Goal: Task Accomplishment & Management: Use online tool/utility

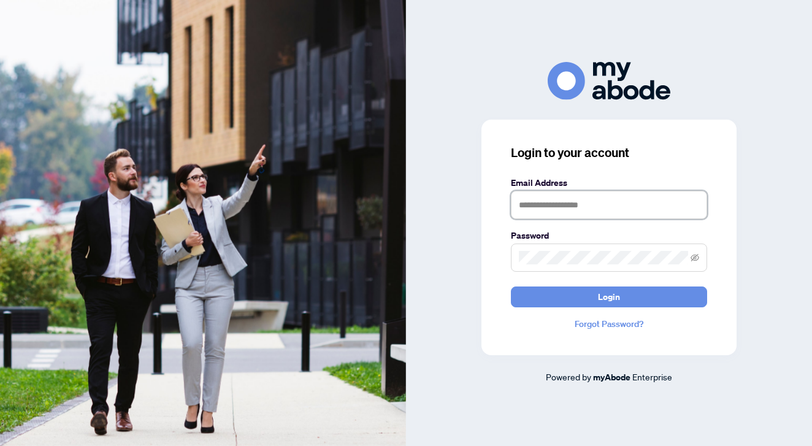
type input "**********"
click at [609, 296] on button "Login" at bounding box center [609, 296] width 196 height 21
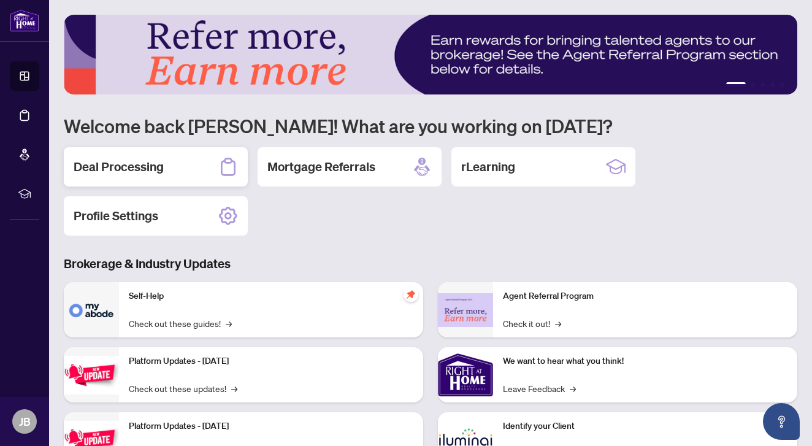
click at [107, 172] on h2 "Deal Processing" at bounding box center [119, 166] width 90 height 17
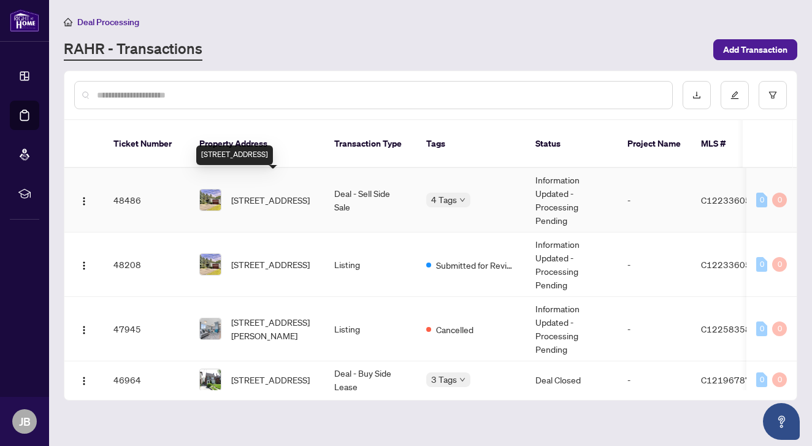
click at [260, 193] on span "[STREET_ADDRESS]" at bounding box center [270, 199] width 78 height 13
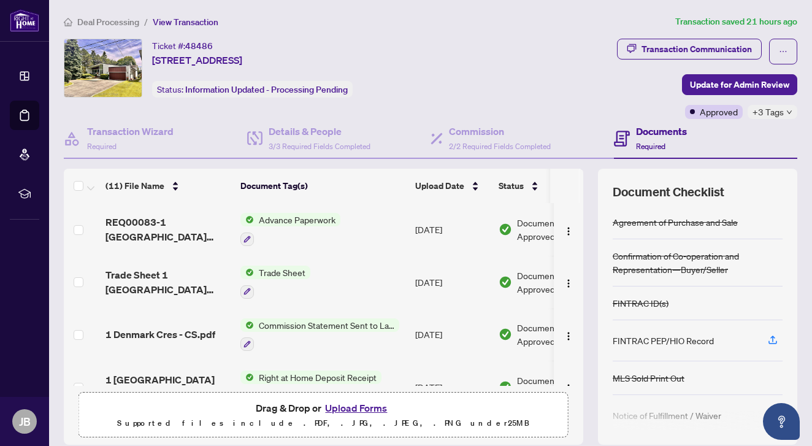
click at [292, 216] on span "Advance Paperwork" at bounding box center [297, 219] width 86 height 13
click at [168, 205] on td "REQ00083-1 [GEOGRAPHIC_DATA] [GEOGRAPHIC_DATA] [GEOGRAPHIC_DATA] [GEOGRAPHIC_DA…" at bounding box center [168, 229] width 135 height 53
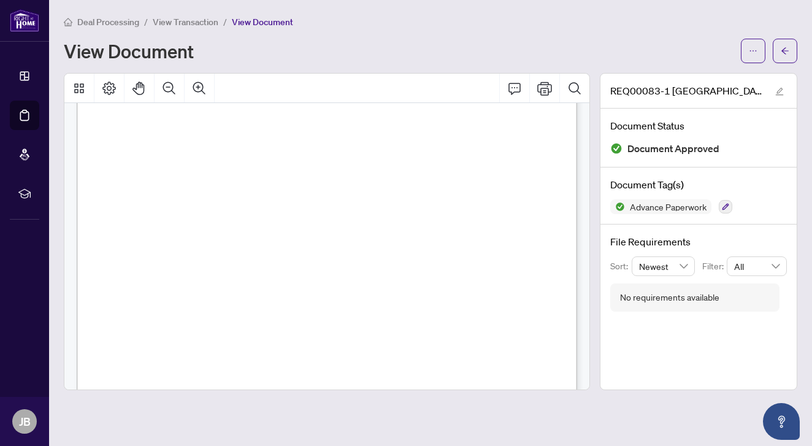
scroll to position [970, 0]
click at [783, 49] on icon "arrow-left" at bounding box center [784, 51] width 9 height 9
